Goal: Transaction & Acquisition: Purchase product/service

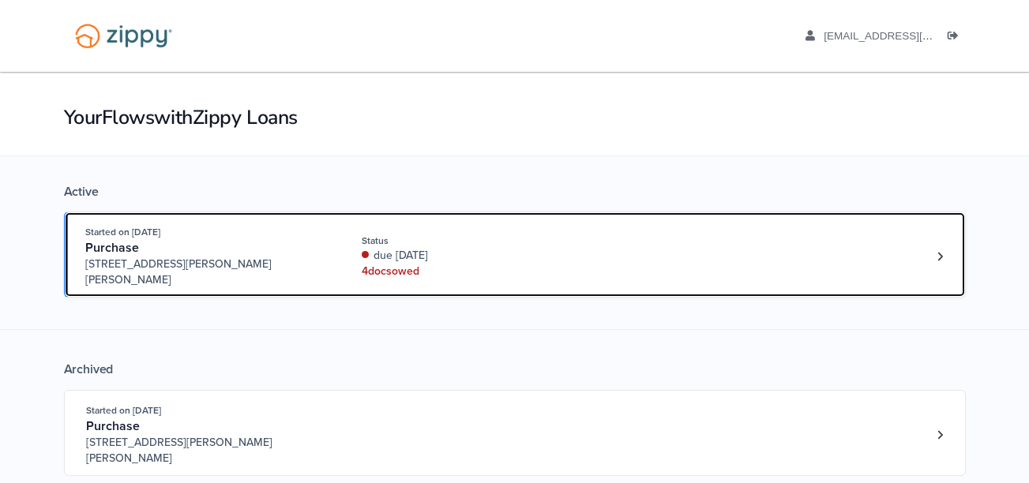
click at [318, 253] on div "Purchase" at bounding box center [205, 248] width 241 height 17
